Goal: Obtain resource: Download file/media

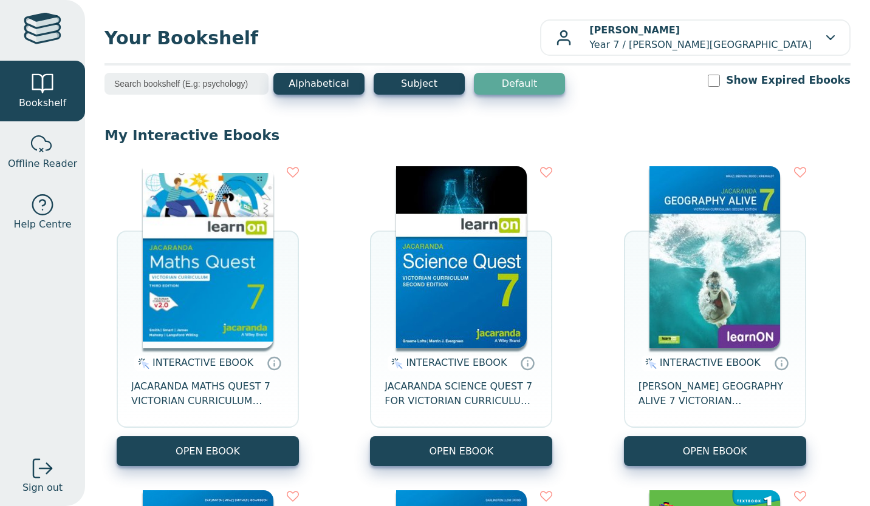
click at [448, 446] on button "OPEN EBOOK" at bounding box center [461, 452] width 182 height 30
click at [447, 459] on button "OPEN EBOOK" at bounding box center [461, 452] width 182 height 30
click at [423, 468] on div "INTERACTIVE EBOOK JACARANDA MATHS QUEST 7 VICTORIAN CURRICULUM LEARNON EBOOK 3E…" at bounding box center [477, 478] width 746 height 649
click at [424, 465] on button "OPEN EBOOK" at bounding box center [461, 452] width 182 height 30
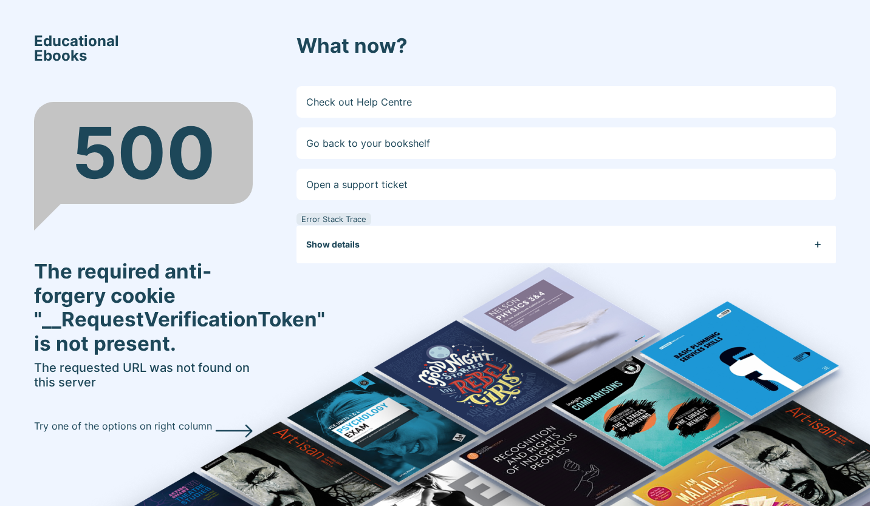
click at [411, 145] on link "Go back to your bookshelf" at bounding box center [565, 144] width 539 height 32
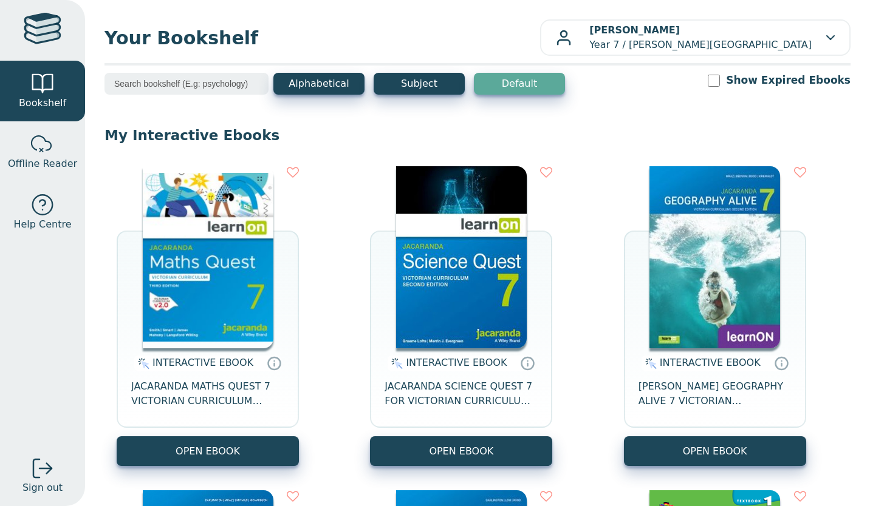
click at [419, 456] on button "OPEN EBOOK" at bounding box center [461, 452] width 182 height 30
click at [452, 439] on button "OPEN EBOOK" at bounding box center [461, 452] width 182 height 30
click at [310, 88] on button "Alphabetical" at bounding box center [318, 84] width 91 height 22
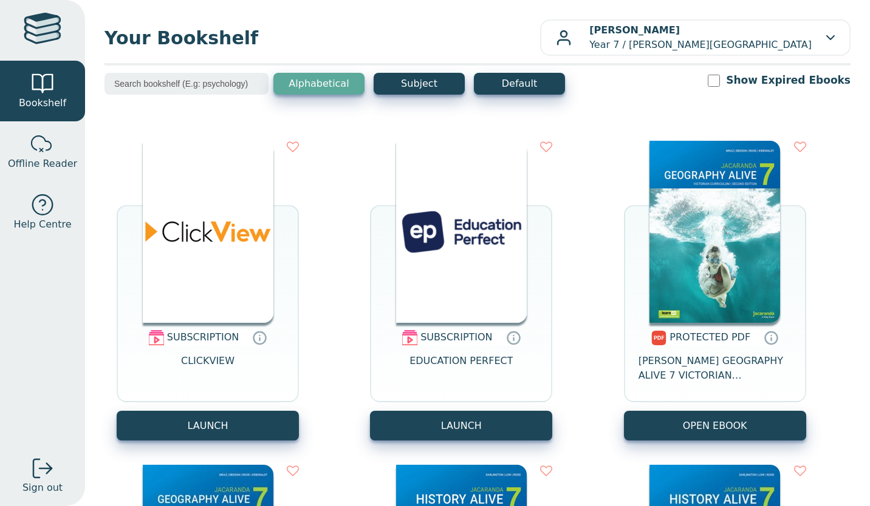
click at [516, 86] on button "Default" at bounding box center [519, 84] width 91 height 22
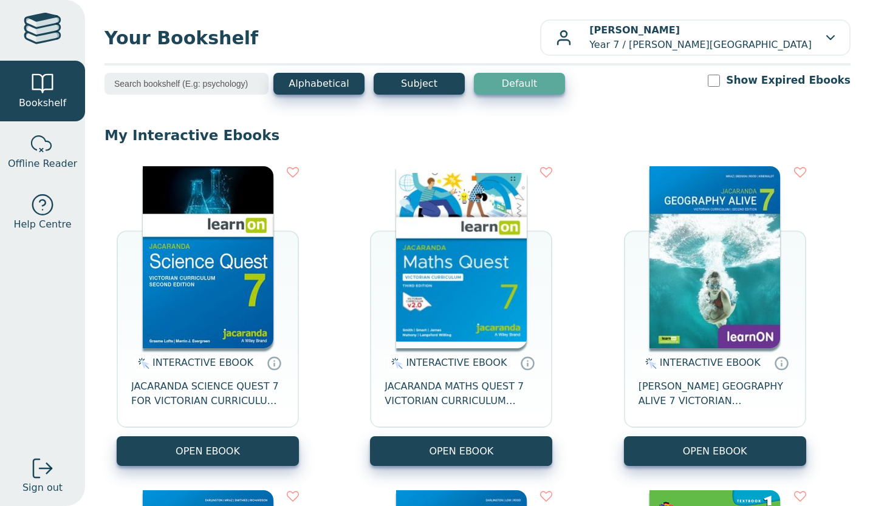
click at [406, 81] on button "Subject" at bounding box center [418, 84] width 91 height 22
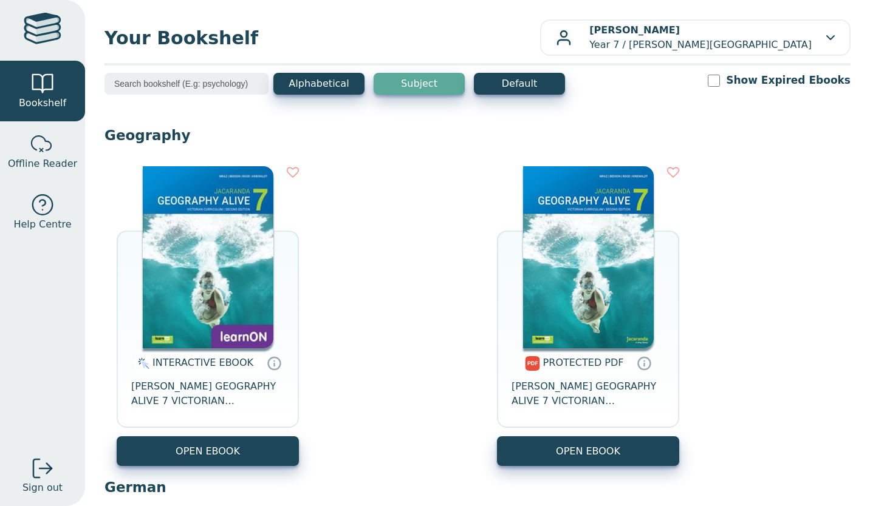
click at [518, 86] on button "Default" at bounding box center [519, 84] width 91 height 22
